Goal: Transaction & Acquisition: Purchase product/service

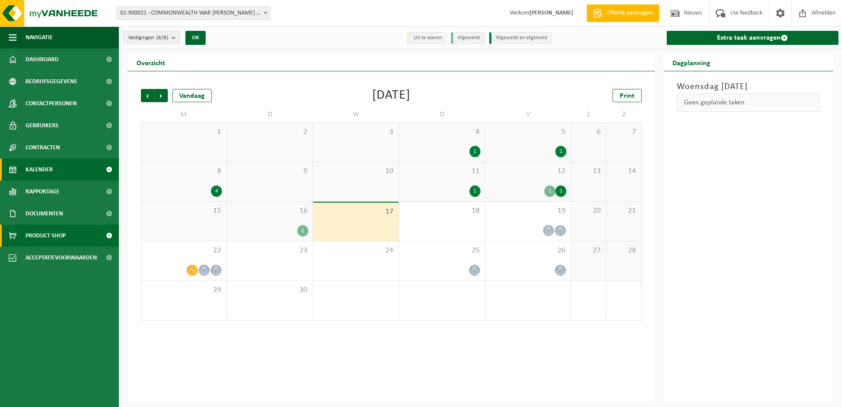
click at [89, 235] on link "Product Shop" at bounding box center [59, 236] width 119 height 22
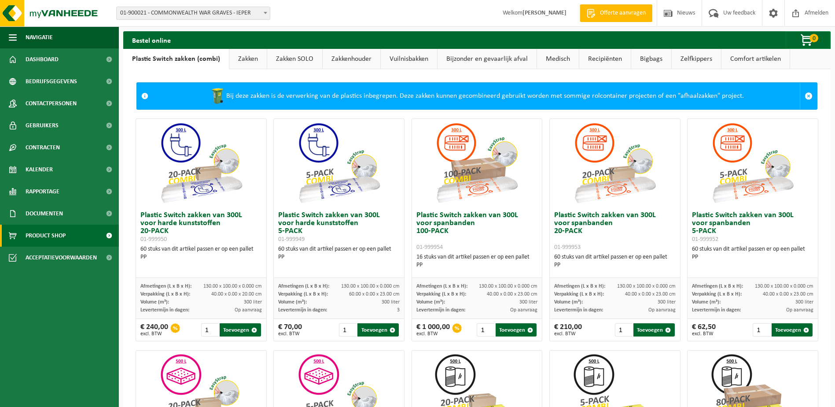
click at [251, 55] on link "Zakken" at bounding box center [247, 59] width 37 height 20
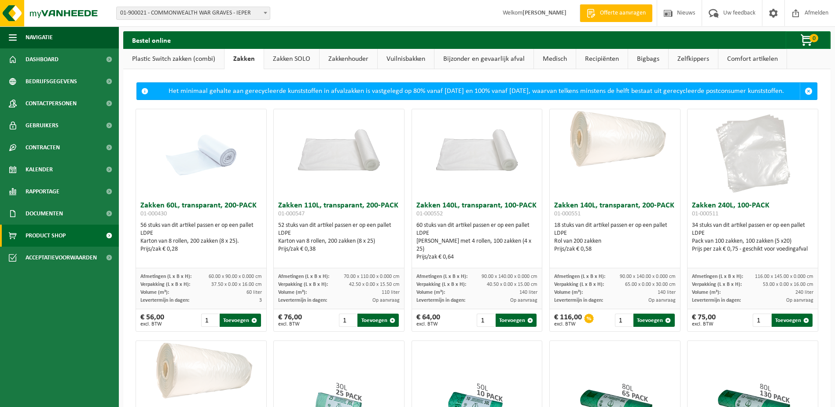
click at [296, 55] on link "Zakken SOLO" at bounding box center [291, 59] width 55 height 20
